Goal: Book appointment/travel/reservation

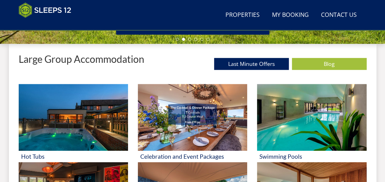
scroll to position [185, 0]
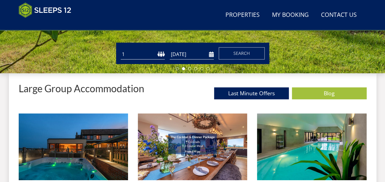
click at [143, 55] on select "1 2 3 4 5 6 7 8 9 10 11 12 13 14 15 16 17 18 19 20 21 22 23 24 25 26 27 28 29 3…" at bounding box center [143, 54] width 44 height 10
select select "20"
click at [121, 49] on select "1 2 3 4 5 6 7 8 9 10 11 12 13 14 15 16 17 18 19 20 21 22 23 24 25 26 27 28 29 3…" at bounding box center [143, 54] width 44 height 10
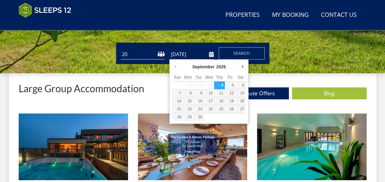
click at [188, 55] on input "[DATE]" at bounding box center [192, 54] width 44 height 10
type input "[DATE]"
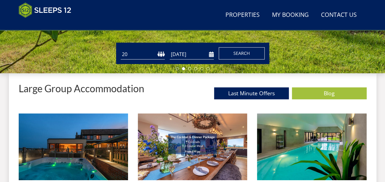
click at [235, 55] on span "Search" at bounding box center [242, 53] width 17 height 6
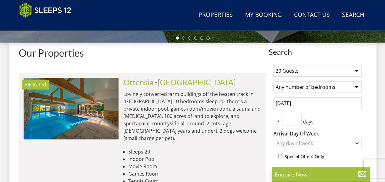
scroll to position [216, 0]
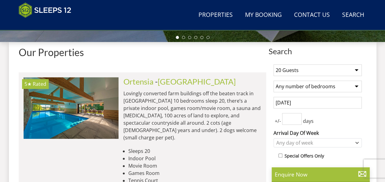
click at [309, 86] on select "Any number of bedrooms 4 Bedrooms 5 Bedrooms 6 Bedrooms 7 Bedrooms 8 Bedrooms 9…" at bounding box center [318, 87] width 88 height 12
click at [295, 85] on select "Any number of bedrooms 4 Bedrooms 5 Bedrooms 6 Bedrooms 7 Bedrooms 8 Bedrooms 9…" at bounding box center [318, 87] width 88 height 12
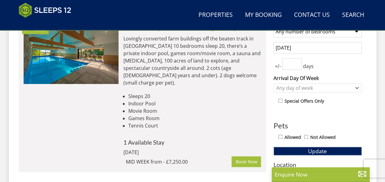
scroll to position [252, 0]
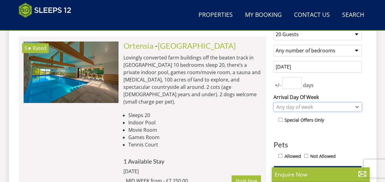
click at [284, 105] on div "Any day of week" at bounding box center [314, 107] width 79 height 7
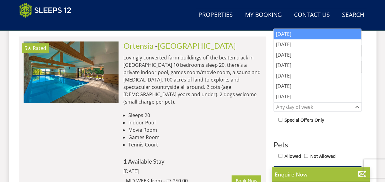
click at [288, 37] on div "[DATE]" at bounding box center [318, 34] width 88 height 10
click at [246, 100] on div "Ortensia - [GEOGRAPHIC_DATA] Lovingly converted farm buildings off the beaten t…" at bounding box center [190, 113] width 143 height 145
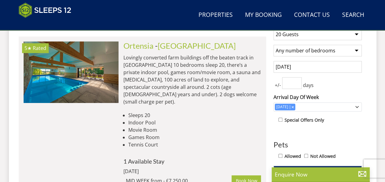
scroll to position [221, 0]
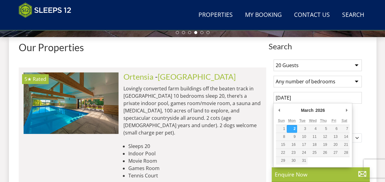
click at [293, 97] on input "[DATE]" at bounding box center [318, 98] width 88 height 12
click at [260, 101] on p "Lovingly converted farm buildings off the beaten track in [GEOGRAPHIC_DATA] 10 …" at bounding box center [193, 111] width 138 height 52
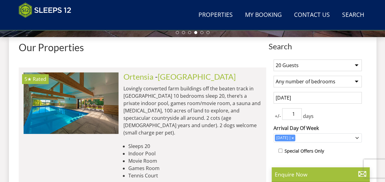
click at [296, 111] on input "1" at bounding box center [292, 114] width 20 height 12
click at [296, 111] on input "2" at bounding box center [292, 114] width 20 height 12
click at [296, 111] on input "3" at bounding box center [292, 114] width 20 height 12
click at [296, 111] on input "4" at bounding box center [292, 114] width 20 height 12
click at [296, 111] on input "5" at bounding box center [292, 114] width 20 height 12
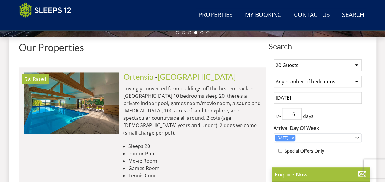
click at [296, 111] on input "6" at bounding box center [292, 114] width 20 height 12
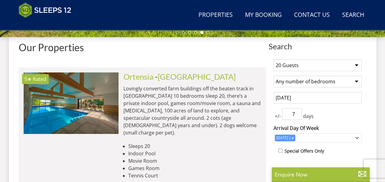
type input "7"
click at [296, 111] on input "7" at bounding box center [292, 114] width 20 height 12
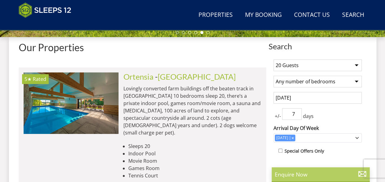
click at [296, 172] on p "Enquire Now" at bounding box center [321, 174] width 92 height 8
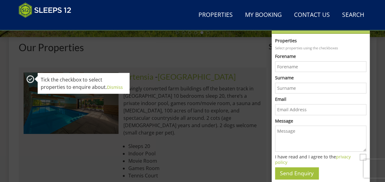
scroll to position [0, 0]
click at [259, 150] on li "Indoor Pool" at bounding box center [194, 153] width 133 height 7
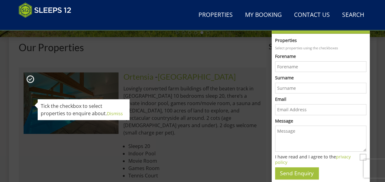
scroll to position [179, 0]
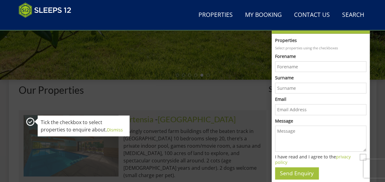
click at [25, 120] on link "5★ Rated" at bounding box center [71, 145] width 95 height 61
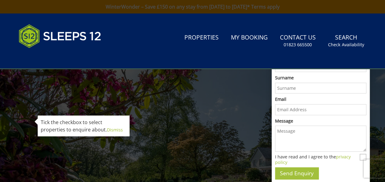
click at [364, 20] on header "Search Menu Properties My Booking Contact Us [PHONE_NUMBER] Search Check Availa…" at bounding box center [192, 40] width 385 height 55
click at [357, 22] on div "Search Menu Properties My Booking Contact Us [PHONE_NUMBER] Search Check Availa…" at bounding box center [193, 41] width 368 height 40
click at [354, 41] on link "Search Check Availability" at bounding box center [346, 41] width 41 height 20
click at [2, 0] on link "WinterWonder – Save £150 on any stay from [DATE] to [DATE]* Terms apply" at bounding box center [192, 6] width 385 height 13
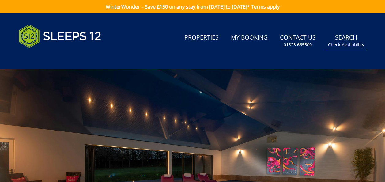
click at [341, 35] on link "Search Check Availability" at bounding box center [346, 41] width 41 height 20
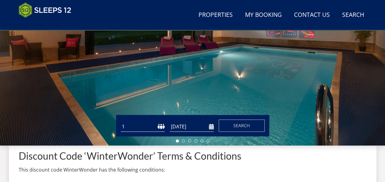
scroll to position [112, 0]
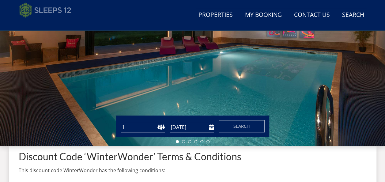
click at [58, 10] on img at bounding box center [45, 9] width 53 height 15
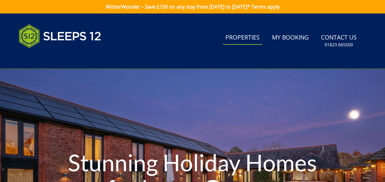
click at [240, 39] on link "Properties" at bounding box center [242, 38] width 39 height 14
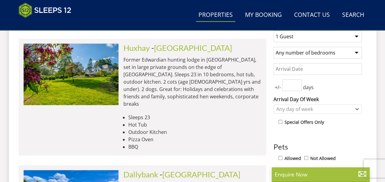
scroll to position [250, 0]
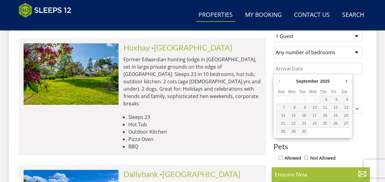
click at [308, 67] on input "Date" at bounding box center [318, 69] width 88 height 12
type input "[DATE]"
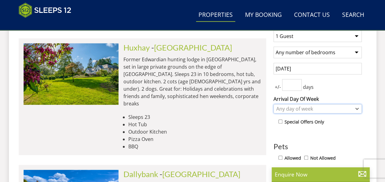
click at [294, 108] on div "Any day of week" at bounding box center [314, 108] width 79 height 7
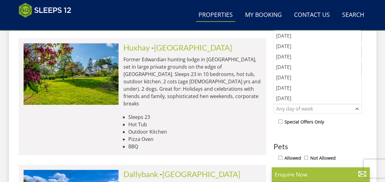
click at [260, 121] on li "Hot Tub" at bounding box center [194, 124] width 133 height 7
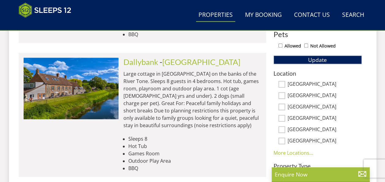
scroll to position [371, 0]
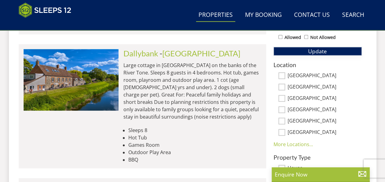
click at [300, 50] on button "Update" at bounding box center [318, 51] width 88 height 9
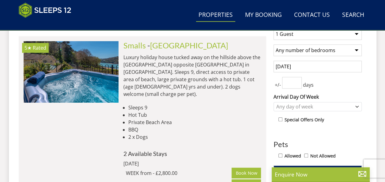
scroll to position [202, 0]
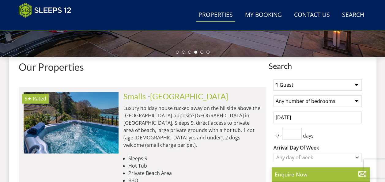
click at [297, 87] on select "1 Guest 2 Guests 3 Guests 4 Guests 5 Guests 6 Guests 7 Guests 8 Guests 9 Guests…" at bounding box center [318, 85] width 88 height 12
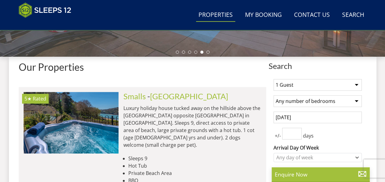
click at [274, 79] on select "1 Guest 2 Guests 3 Guests 4 Guests 5 Guests 6 Guests 7 Guests 8 Guests 9 Guests…" at bounding box center [318, 85] width 88 height 12
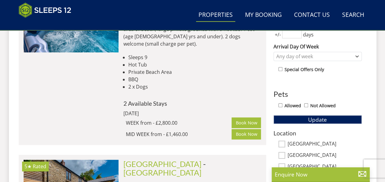
scroll to position [305, 0]
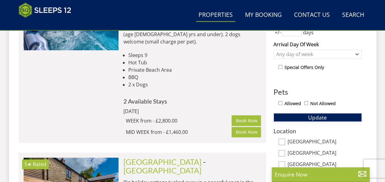
click at [307, 119] on button "Update" at bounding box center [318, 117] width 88 height 9
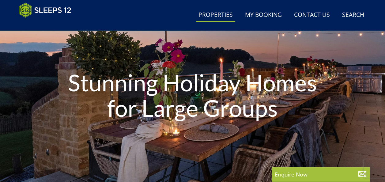
scroll to position [0, 0]
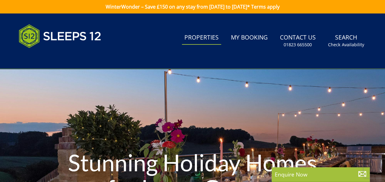
click at [219, 36] on link "Properties" at bounding box center [201, 38] width 39 height 14
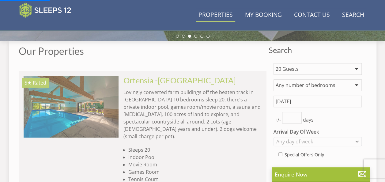
scroll to position [218, 0]
click at [299, 71] on select "1 Guest 2 Guests 3 Guests 4 Guests 5 Guests 6 Guests 7 Guests 8 Guests 9 Guests…" at bounding box center [318, 69] width 88 height 12
select select "16"
click at [274, 63] on select "1 Guest 2 Guests 3 Guests 4 Guests 5 Guests 6 Guests 7 Guests 8 Guests 9 Guests…" at bounding box center [318, 69] width 88 height 12
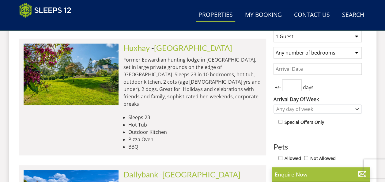
scroll to position [250, 0]
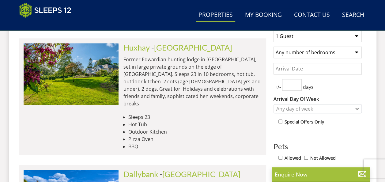
click at [300, 68] on input "Date" at bounding box center [318, 69] width 88 height 12
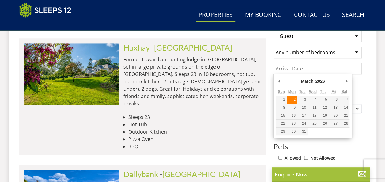
type input "[DATE]"
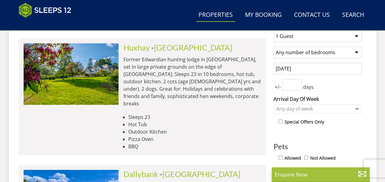
scroll to position [236, 0]
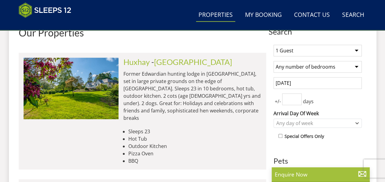
click at [301, 55] on select "1 Guest 2 Guests 3 Guests 4 Guests 5 Guests 6 Guests 7 Guests 8 Guests 9 Guests…" at bounding box center [318, 51] width 88 height 12
select select "18"
click at [274, 45] on select "1 Guest 2 Guests 3 Guests 4 Guests 5 Guests 6 Guests 7 Guests 8 Guests 9 Guests…" at bounding box center [318, 51] width 88 height 12
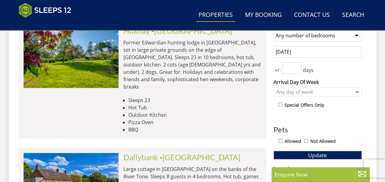
scroll to position [278, 0]
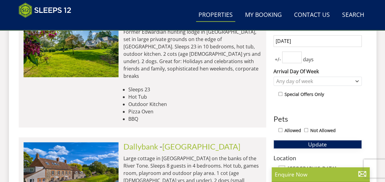
click at [291, 142] on button "Update" at bounding box center [318, 144] width 88 height 9
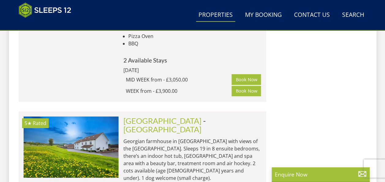
scroll to position [1277, 0]
